Goal: Task Accomplishment & Management: Manage account settings

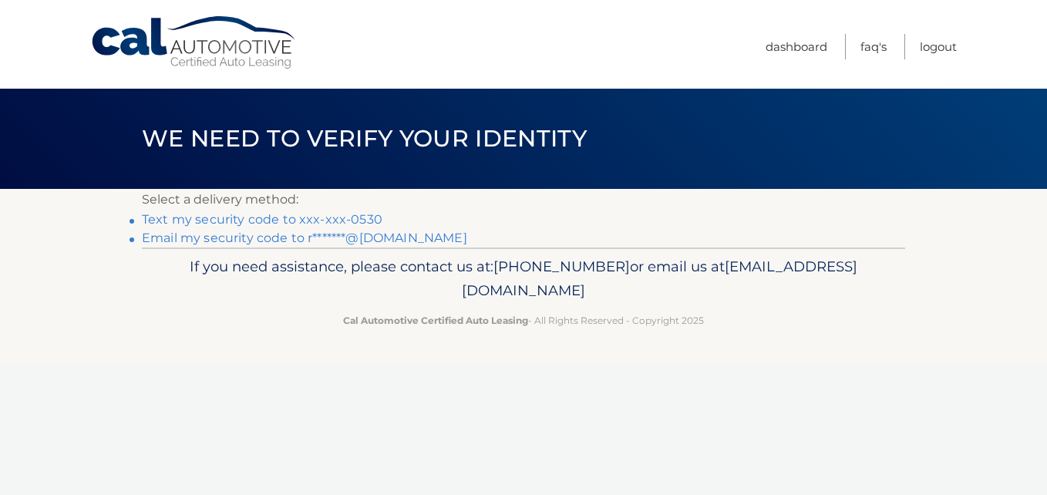
click at [365, 216] on link "Text my security code to xxx-xxx-0530" at bounding box center [262, 219] width 241 height 15
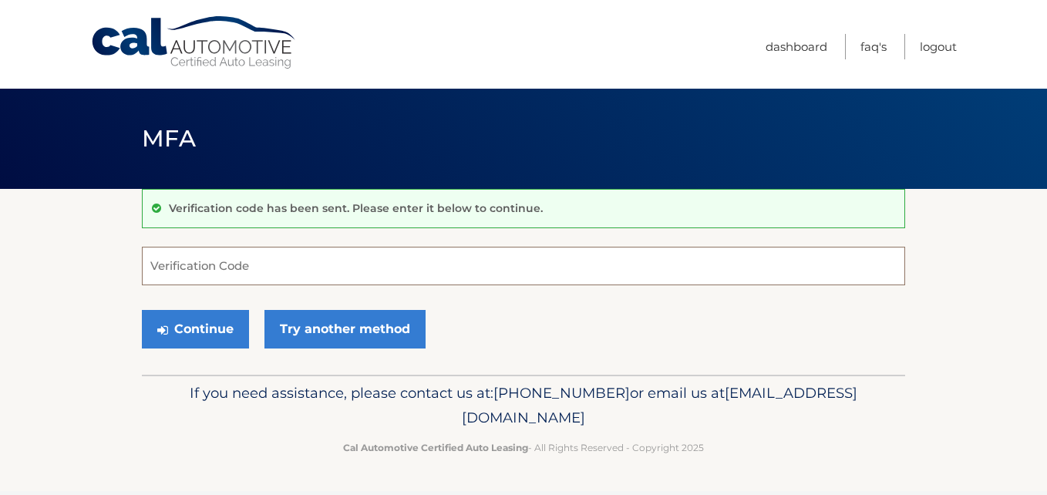
click at [379, 268] on input "Verification Code" at bounding box center [523, 266] width 763 height 39
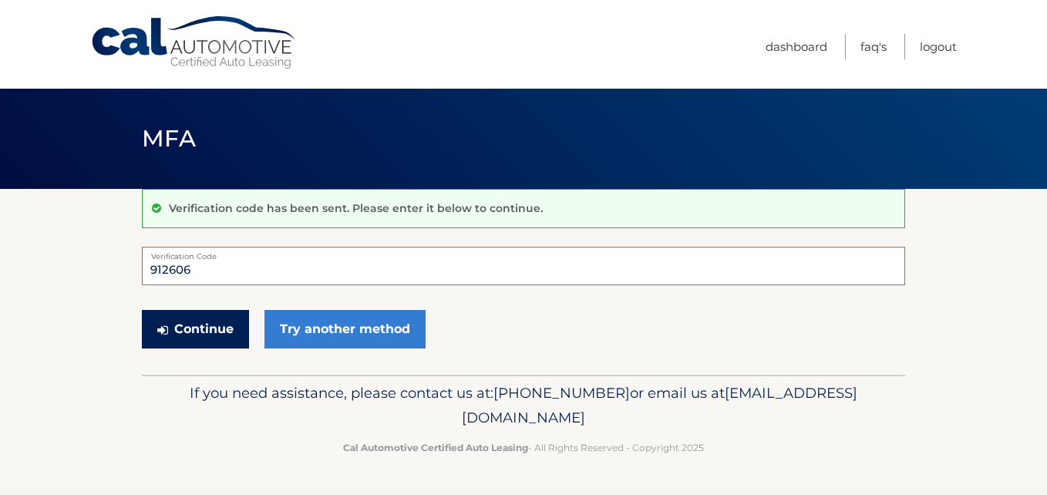
type input "912606"
click at [197, 335] on button "Continue" at bounding box center [195, 329] width 107 height 39
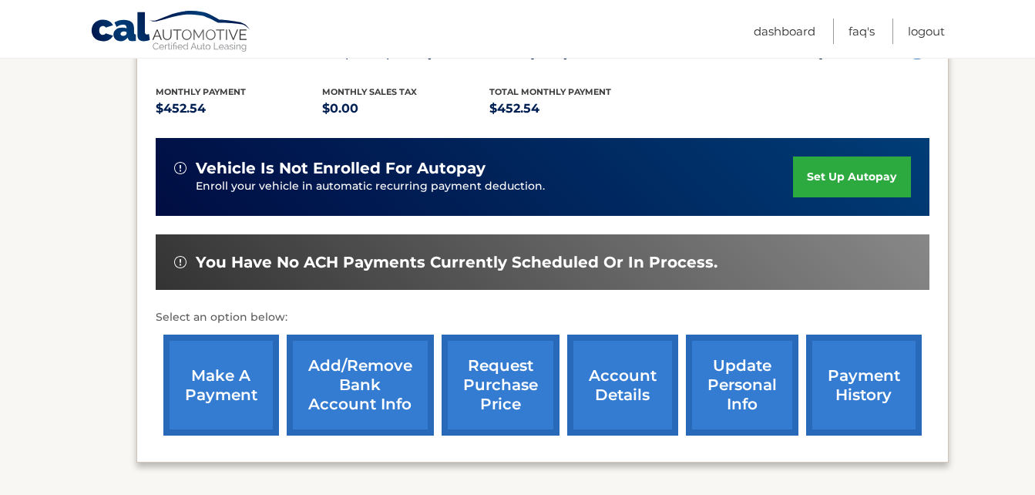
scroll to position [339, 0]
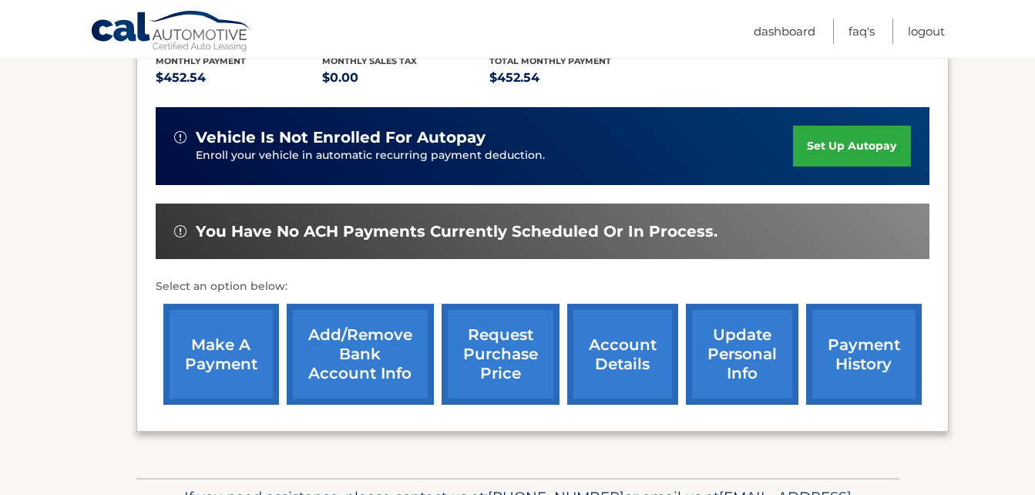
click at [197, 335] on link "make a payment" at bounding box center [221, 354] width 116 height 101
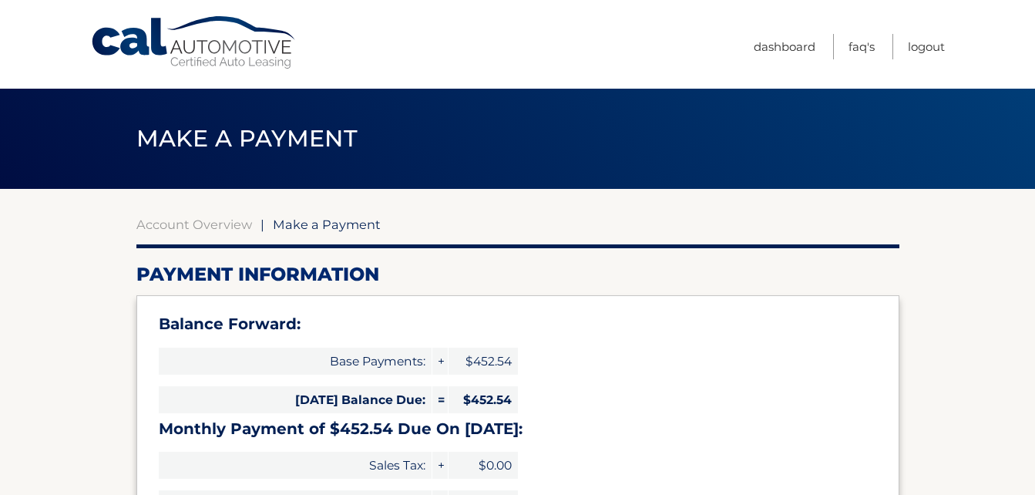
select select "MzdmNzg3YTItMGIxOC00NTc3LTlmZmUtODkyNTkwMGJmMjgy"
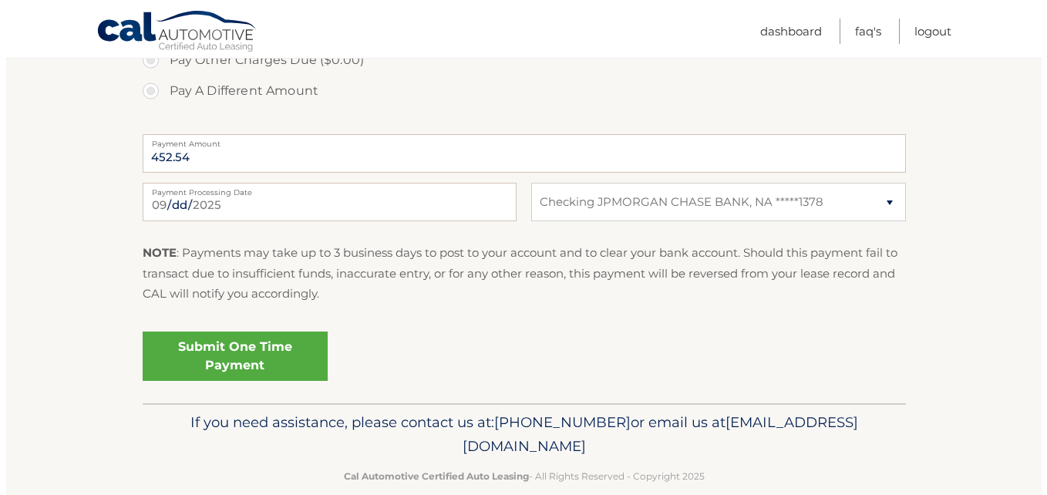
scroll to position [648, 0]
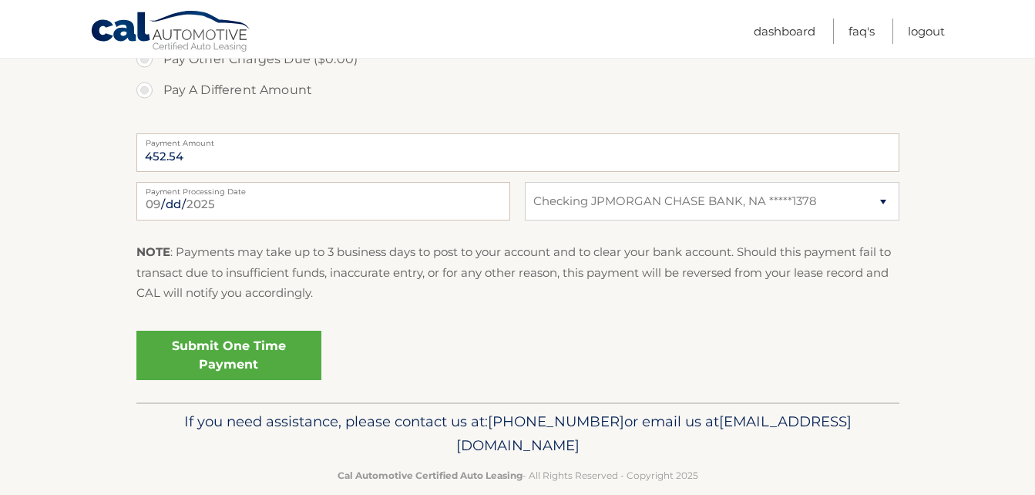
click at [204, 349] on link "Submit One Time Payment" at bounding box center [228, 355] width 185 height 49
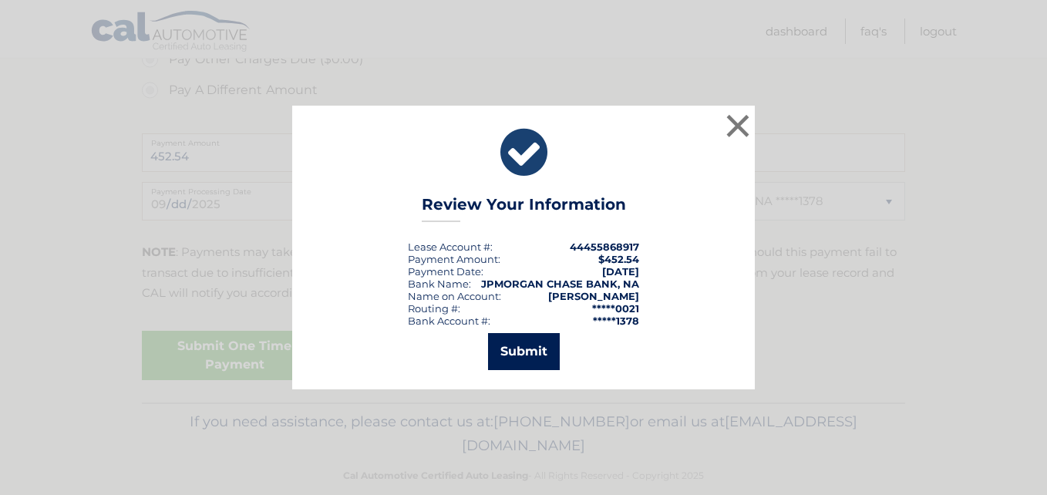
click at [519, 346] on button "Submit" at bounding box center [524, 351] width 72 height 37
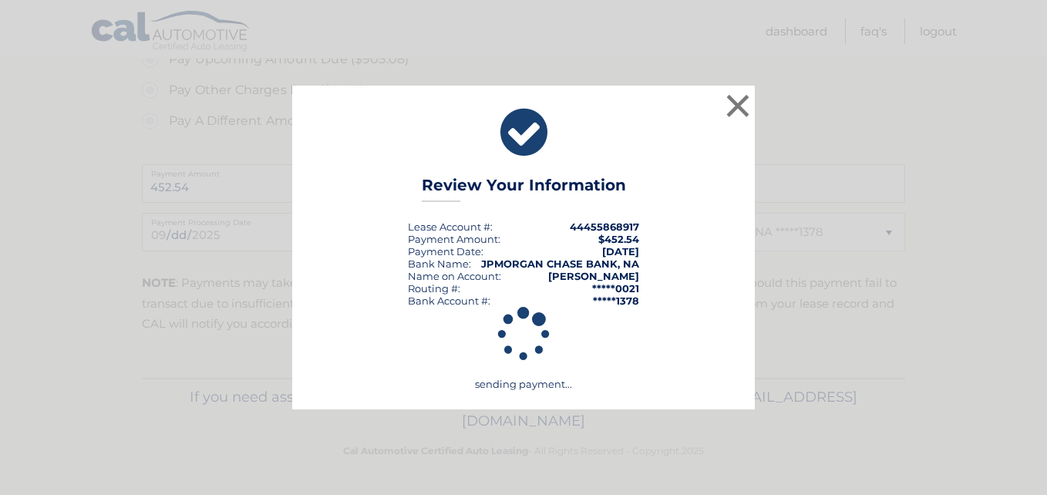
scroll to position [617, 0]
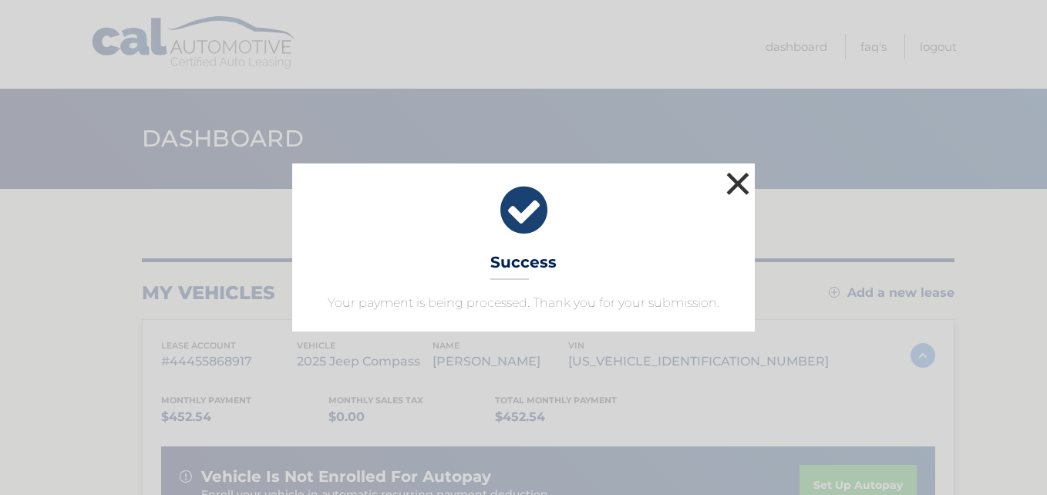
click at [744, 181] on button "×" at bounding box center [737, 183] width 31 height 31
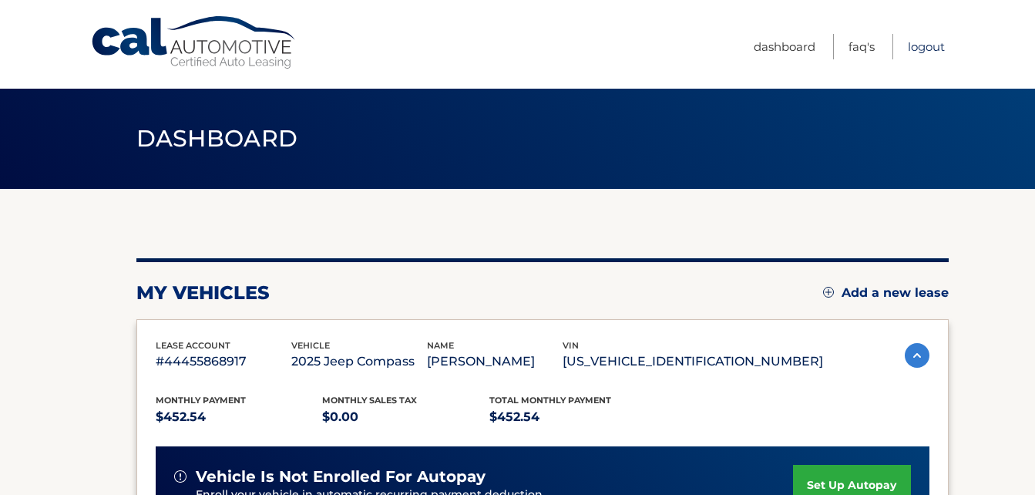
click at [921, 49] on link "Logout" at bounding box center [926, 46] width 37 height 25
